Goal: Find specific page/section: Find specific page/section

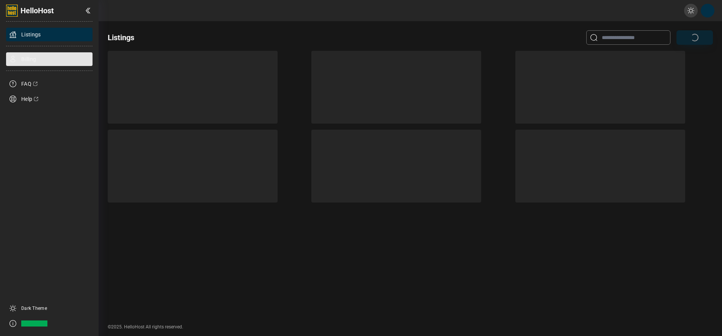
click at [37, 60] on div "Billing" at bounding box center [49, 59] width 87 height 14
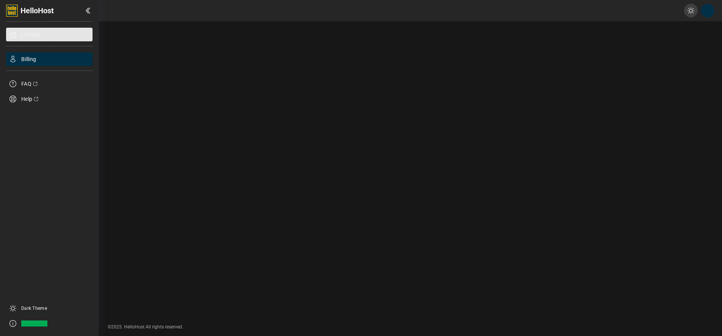
click at [35, 40] on div "Listings" at bounding box center [49, 35] width 87 height 14
